Goal: Task Accomplishment & Management: Use online tool/utility

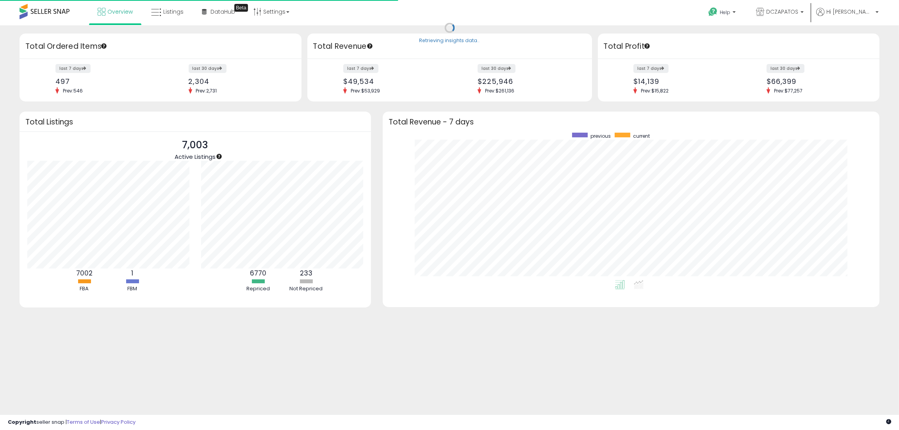
scroll to position [147, 481]
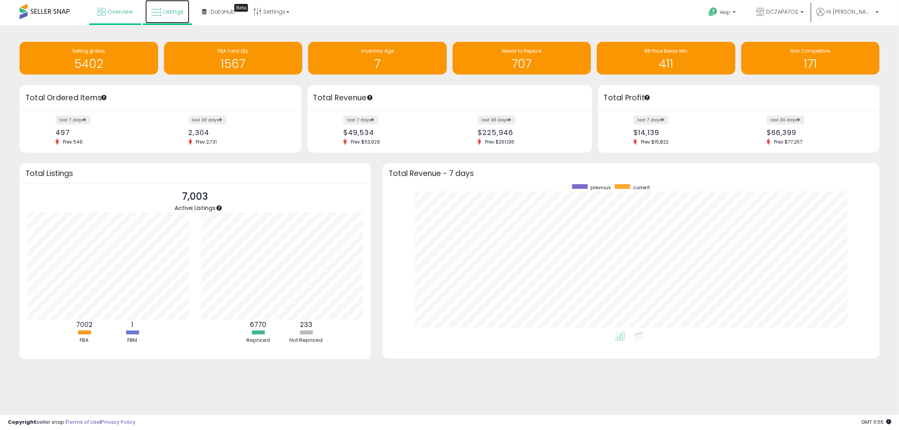
click at [168, 12] on span "Listings" at bounding box center [173, 12] width 20 height 8
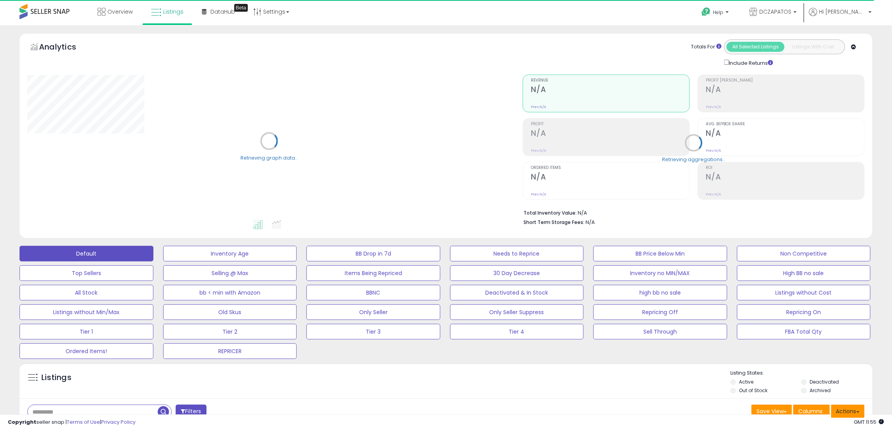
click at [854, 410] on button "Actions" at bounding box center [848, 411] width 34 height 13
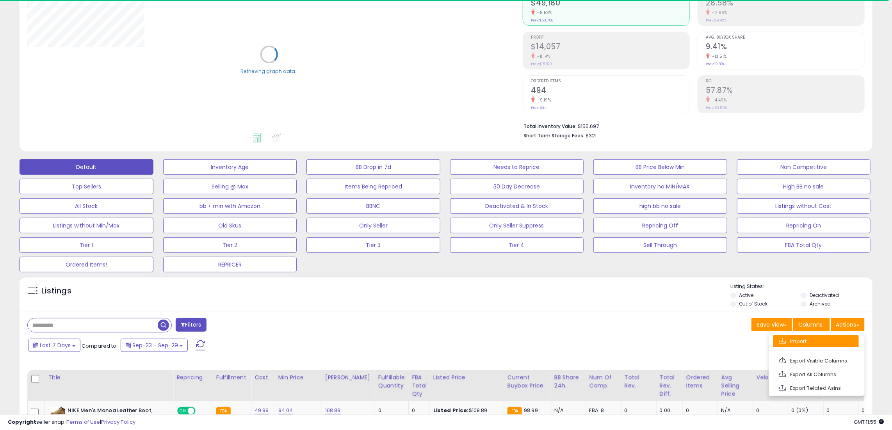
click at [819, 345] on link "Import" at bounding box center [815, 341] width 85 height 12
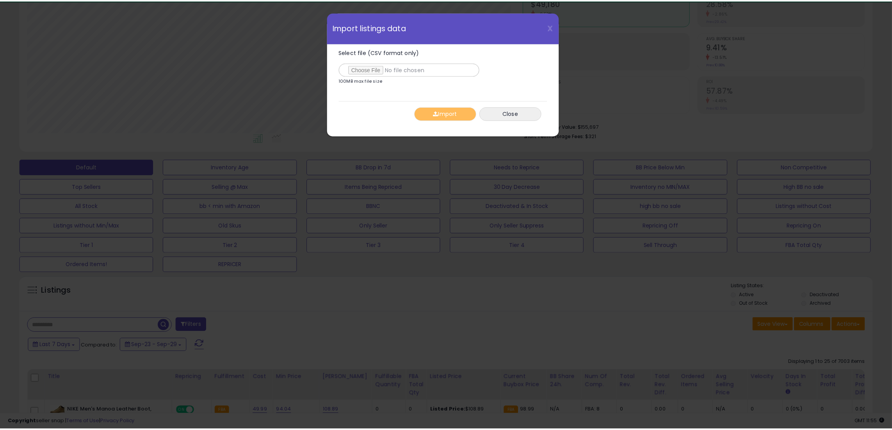
scroll to position [160, 499]
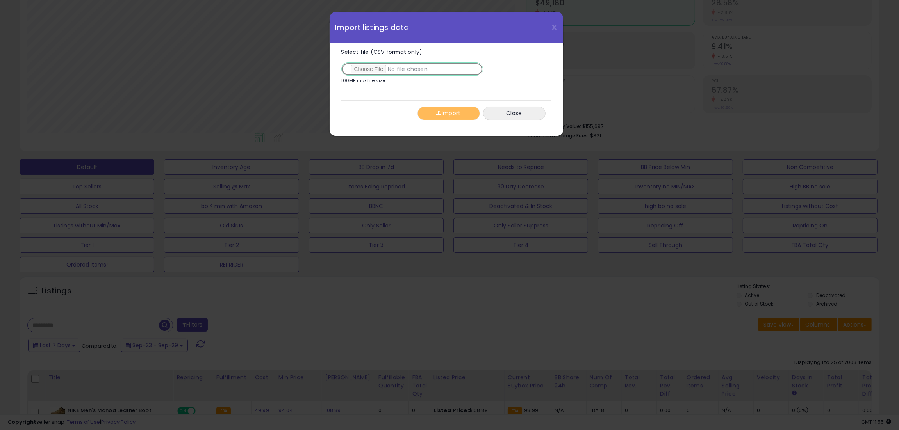
click at [365, 69] on input "Select file (CSV format only)" at bounding box center [412, 68] width 142 height 13
type input "**********"
click at [449, 114] on button "Import" at bounding box center [448, 114] width 62 height 14
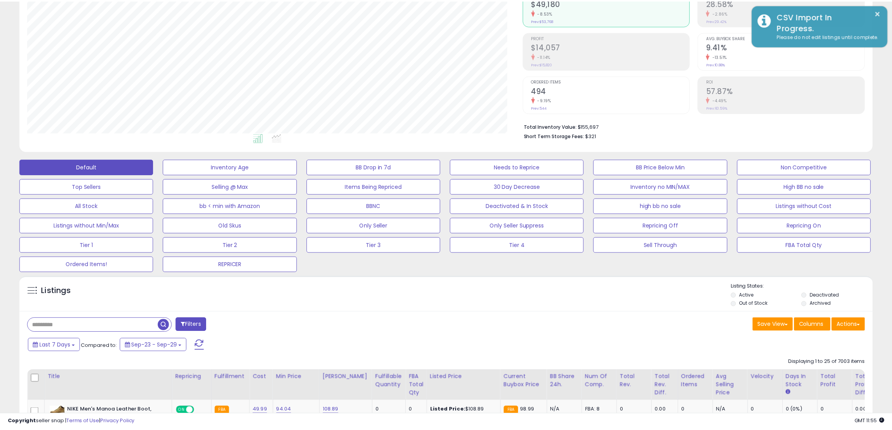
scroll to position [390176, 389841]
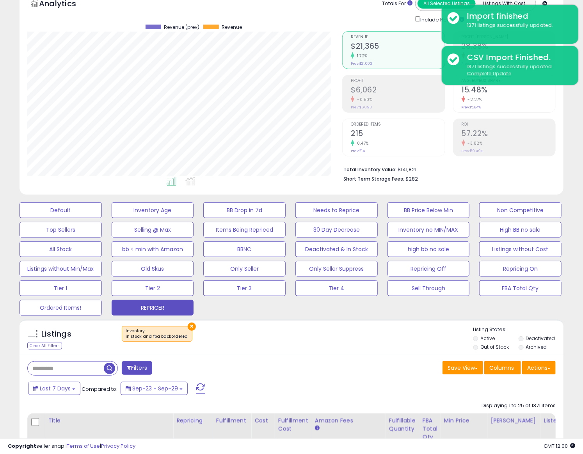
scroll to position [160, 315]
